Goal: Task Accomplishment & Management: Manage account settings

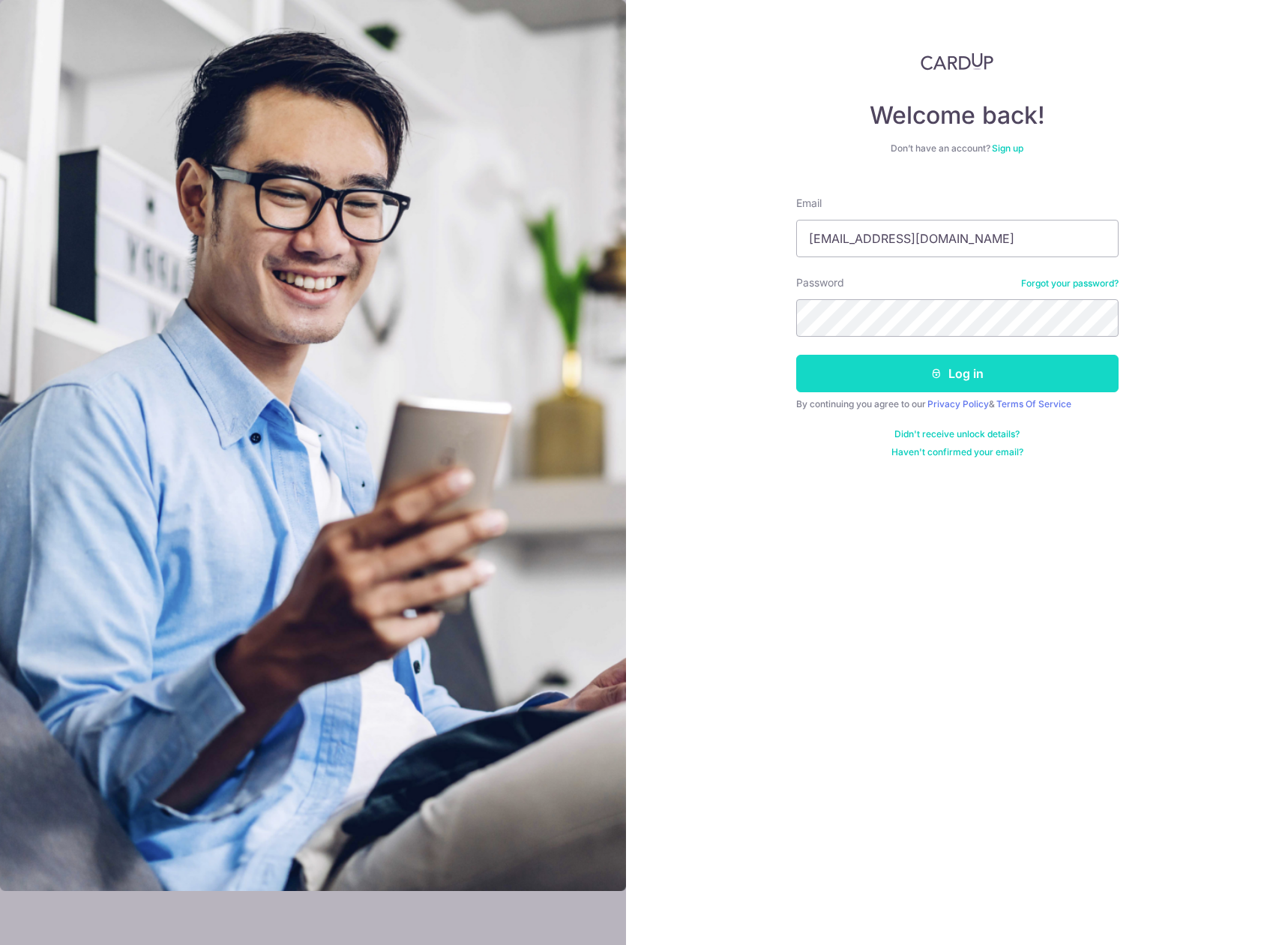
click at [1022, 370] on button "Log in" at bounding box center [957, 374] width 322 height 37
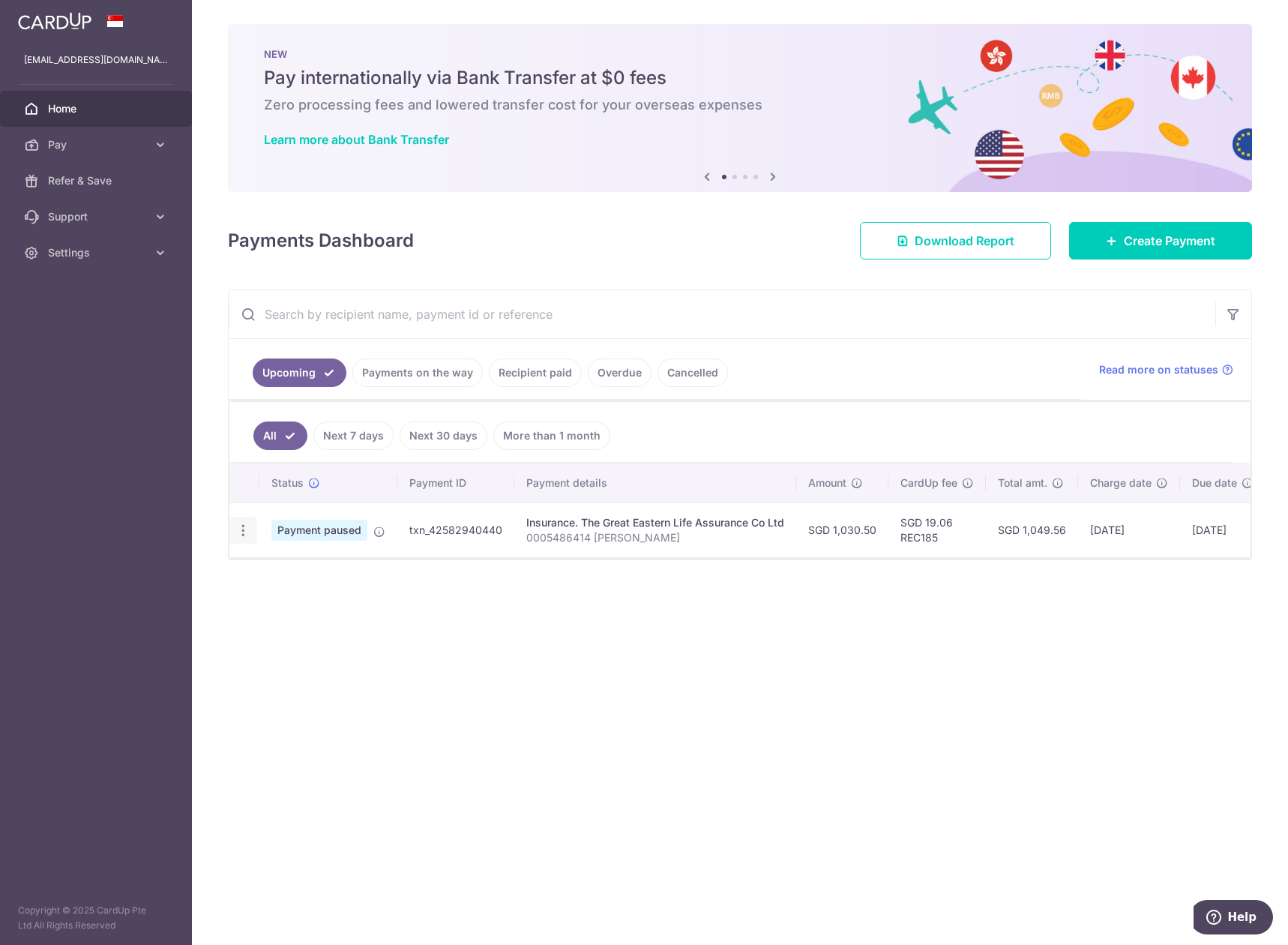
click at [238, 536] on icon "button" at bounding box center [243, 530] width 15 height 16
